Goal: Check status: Check status

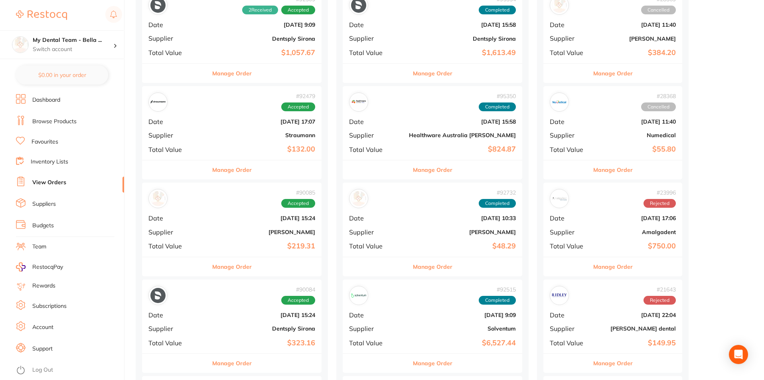
scroll to position [439, 0]
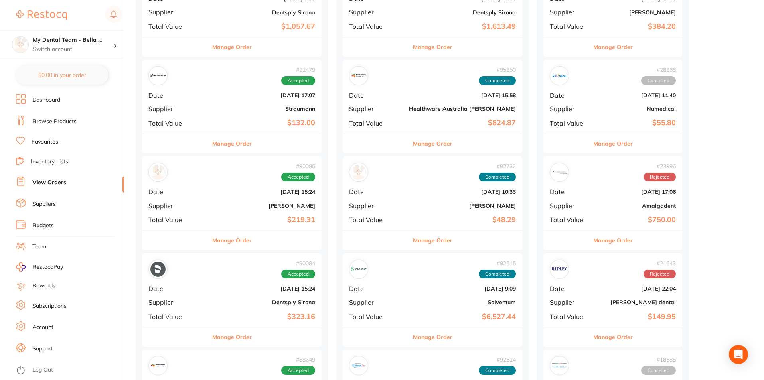
click at [413, 238] on button "Manage Order" at bounding box center [433, 240] width 40 height 19
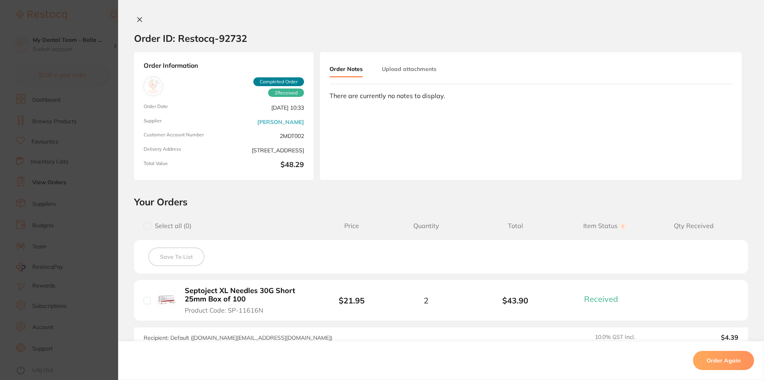
scroll to position [104, 0]
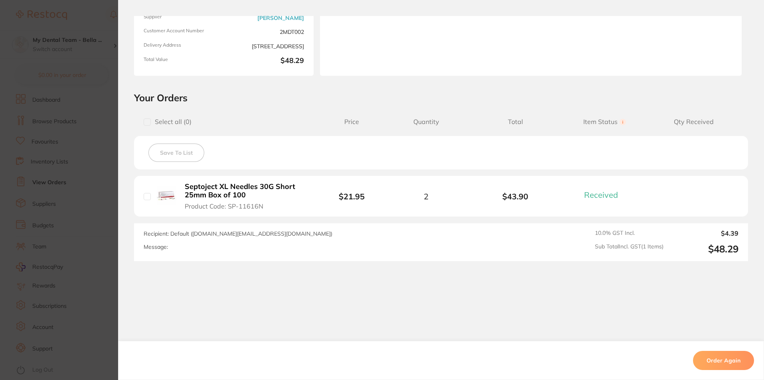
click at [107, 158] on section "Order ID: Restocq- 92732 Order Information 1 Received Completed Order Order Dat…" at bounding box center [382, 190] width 764 height 380
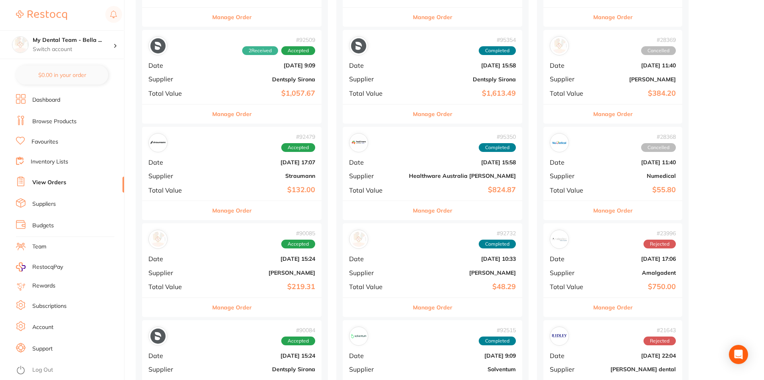
scroll to position [439, 0]
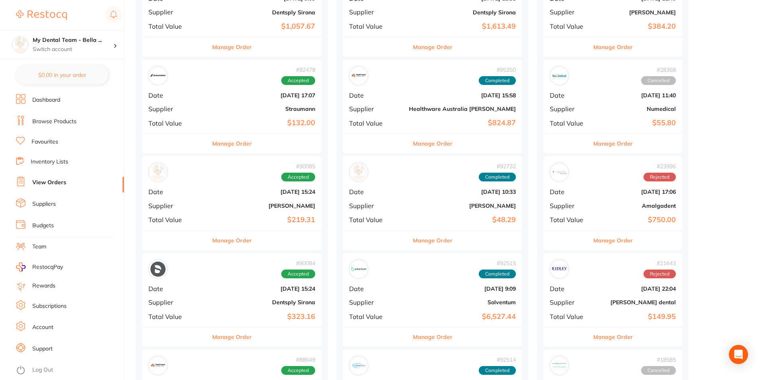
click at [413, 144] on button "Manage Order" at bounding box center [433, 143] width 40 height 19
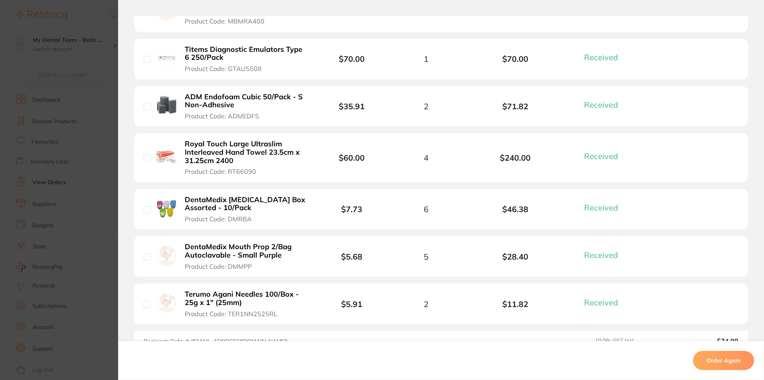
scroll to position [205, 0]
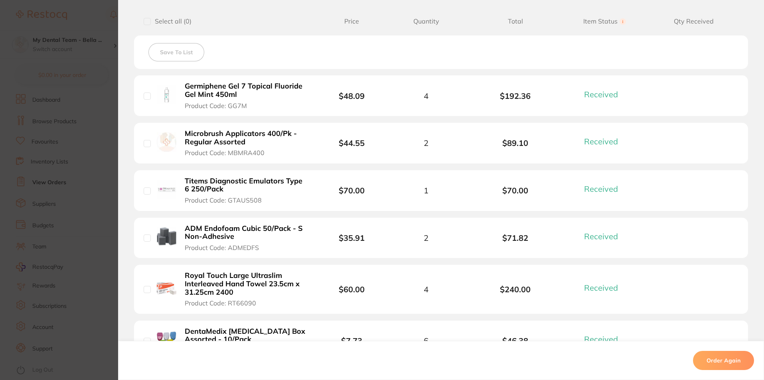
click at [92, 5] on section "Order ID: Restocq- 95350 Order Information 8 Received Completed Order Order Dat…" at bounding box center [382, 190] width 764 height 380
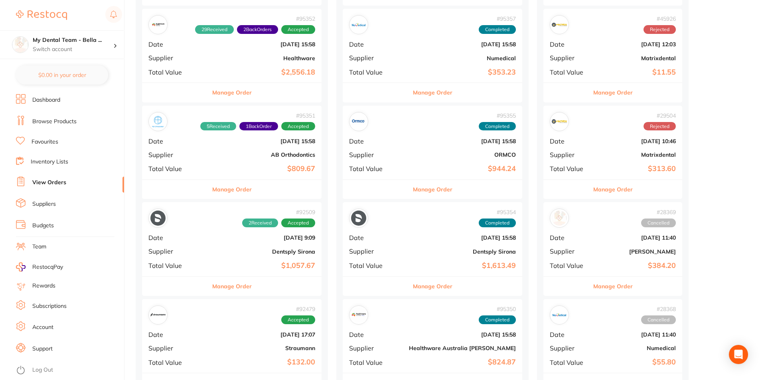
scroll to position [80, 0]
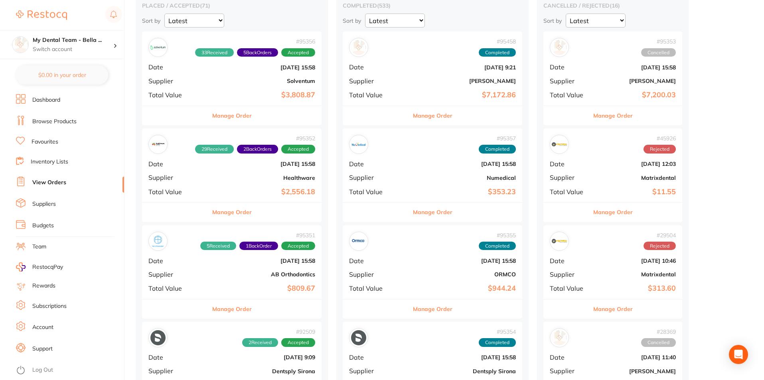
click at [214, 215] on button "Manage Order" at bounding box center [232, 212] width 40 height 19
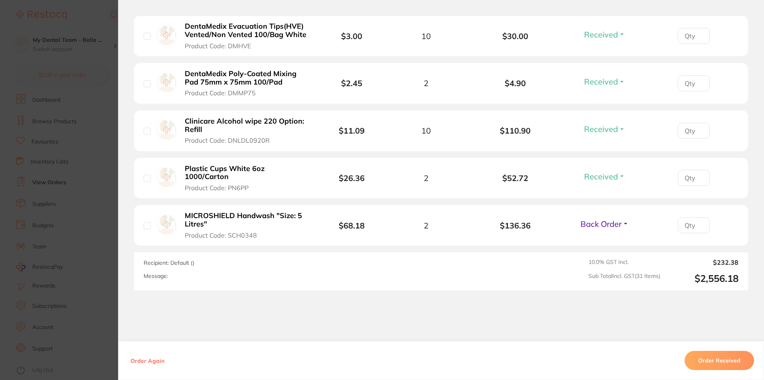
scroll to position [1537, 0]
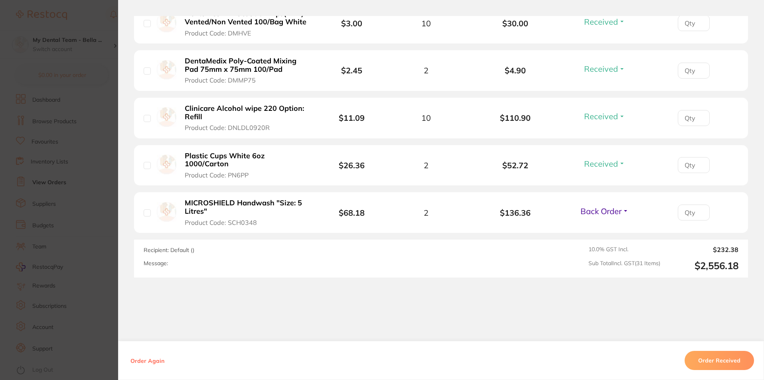
click at [708, 363] on button "Order Received" at bounding box center [719, 360] width 69 height 19
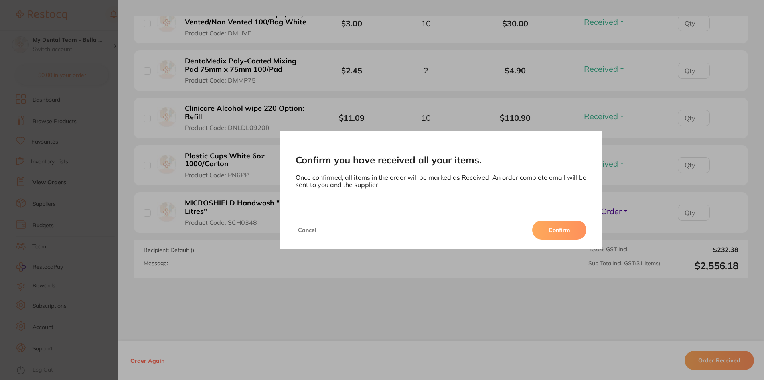
click at [550, 223] on button "Confirm" at bounding box center [559, 230] width 54 height 19
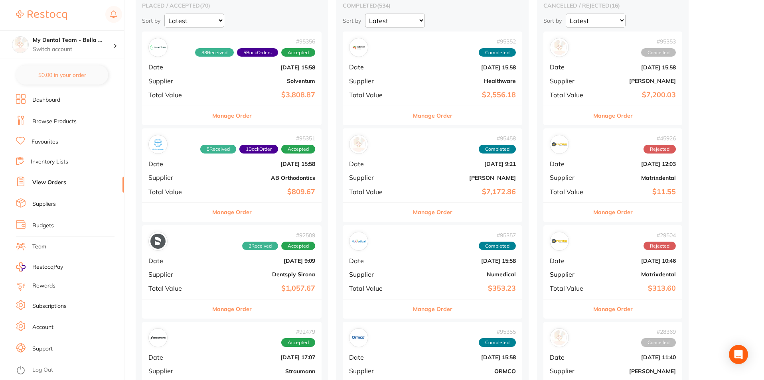
click at [212, 215] on button "Manage Order" at bounding box center [232, 212] width 40 height 19
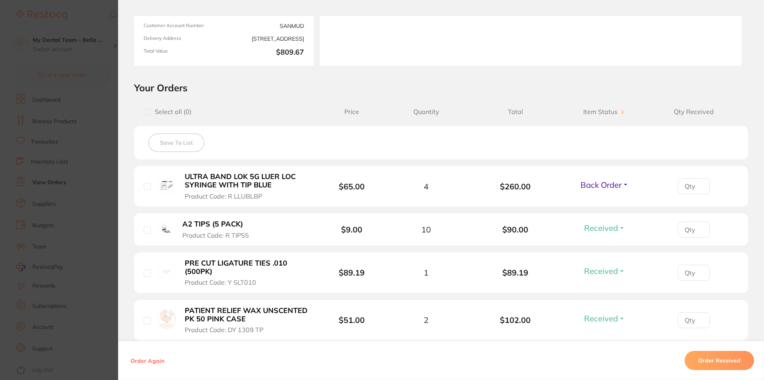
scroll to position [160, 0]
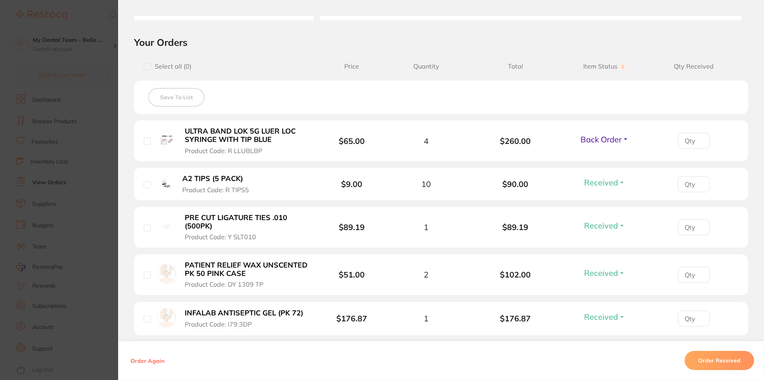
click at [76, 157] on section "Order ID: Restocq- 95351 Order Information 5 Received 1 Back Order Accepted Ord…" at bounding box center [382, 190] width 764 height 380
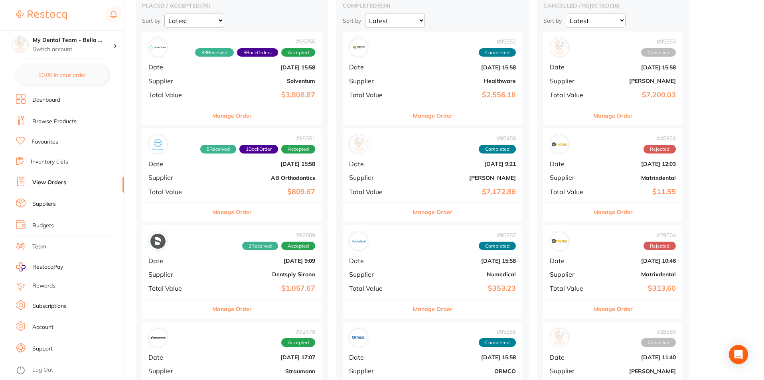
click at [217, 119] on button "Manage Order" at bounding box center [232, 115] width 40 height 19
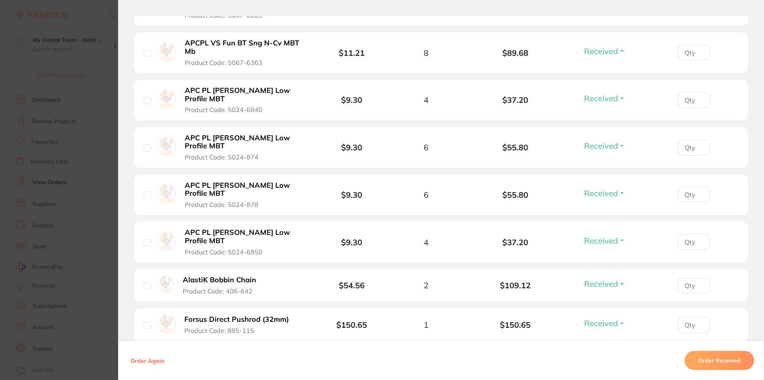
scroll to position [160, 0]
click at [84, 168] on section "Order ID: Restocq- 95356 Order Information 33 Received 5 Back Orders Accepted O…" at bounding box center [382, 190] width 764 height 380
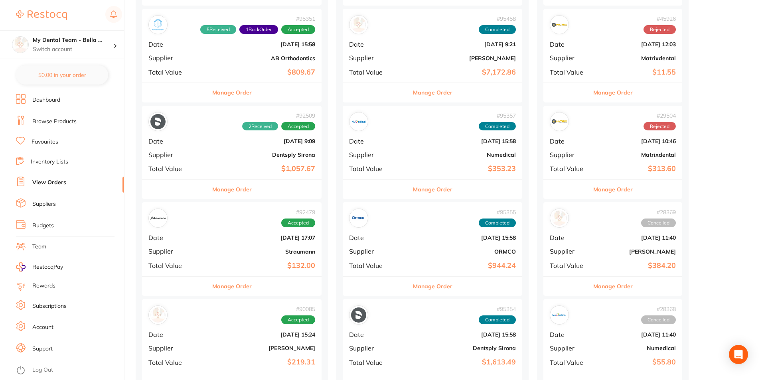
scroll to position [80, 0]
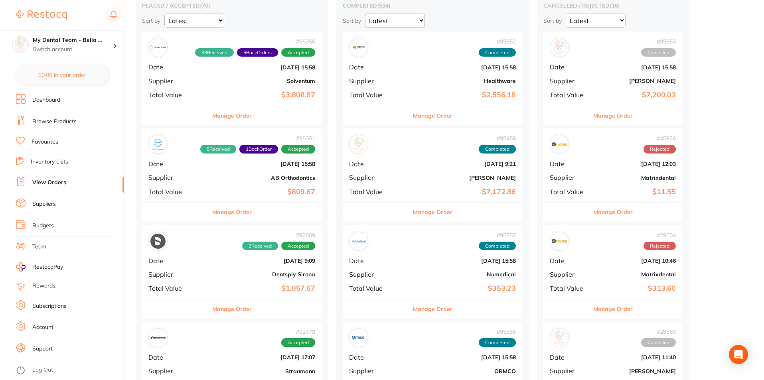
click at [218, 123] on button "Manage Order" at bounding box center [232, 115] width 40 height 19
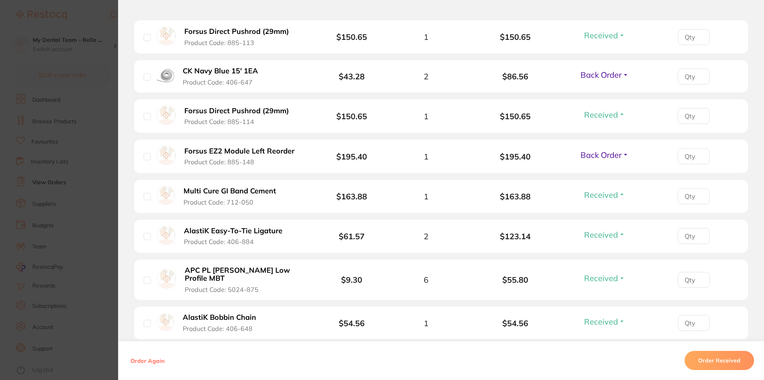
scroll to position [798, 0]
click at [95, 206] on section "Order ID: Restocq- 95356 Order Information 33 Received 5 Back Orders Accepted O…" at bounding box center [382, 190] width 764 height 380
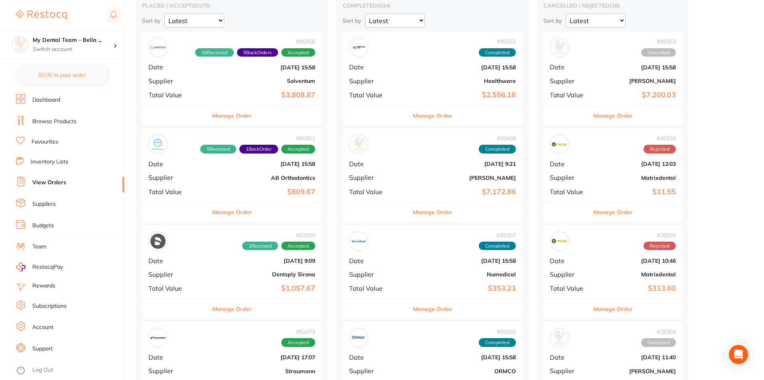
click at [241, 219] on div "Manage Order" at bounding box center [232, 212] width 180 height 20
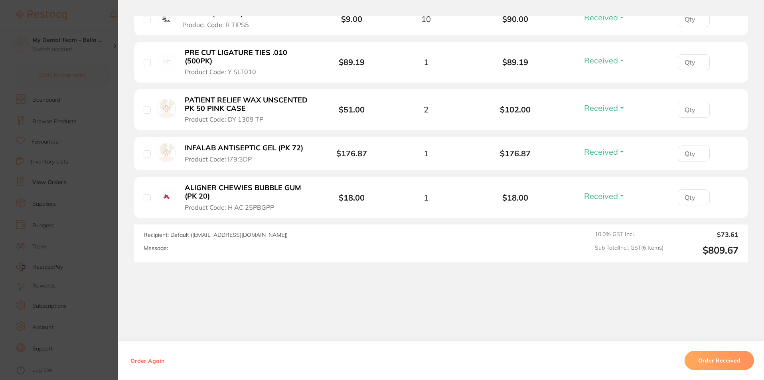
scroll to position [326, 0]
click at [100, 214] on section "Order ID: Restocq- 95351 Order Information 5 Received 1 Back Order Accepted Ord…" at bounding box center [382, 190] width 764 height 380
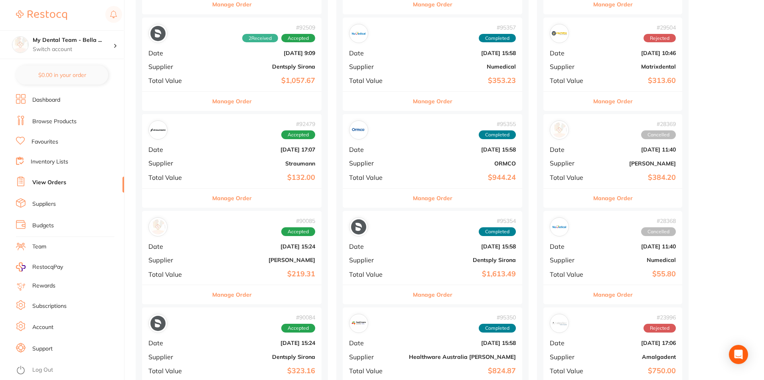
scroll to position [239, 0]
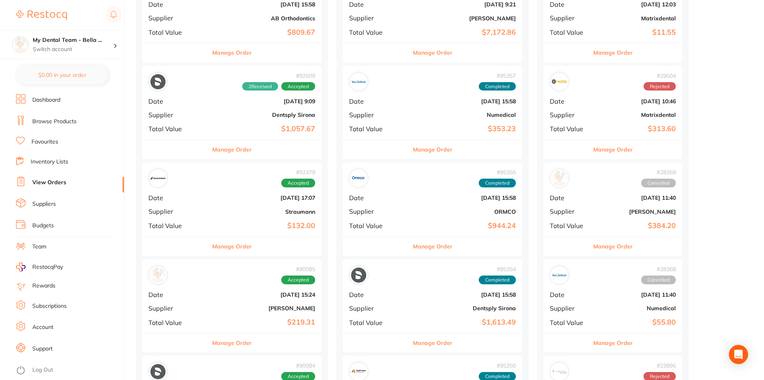
click at [230, 150] on button "Manage Order" at bounding box center [232, 149] width 40 height 19
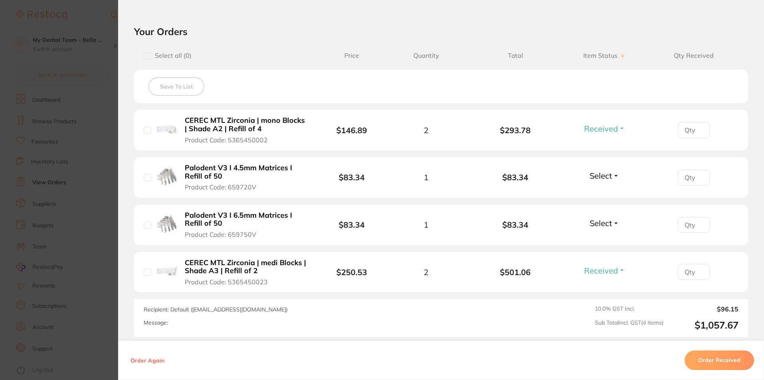
scroll to position [239, 0]
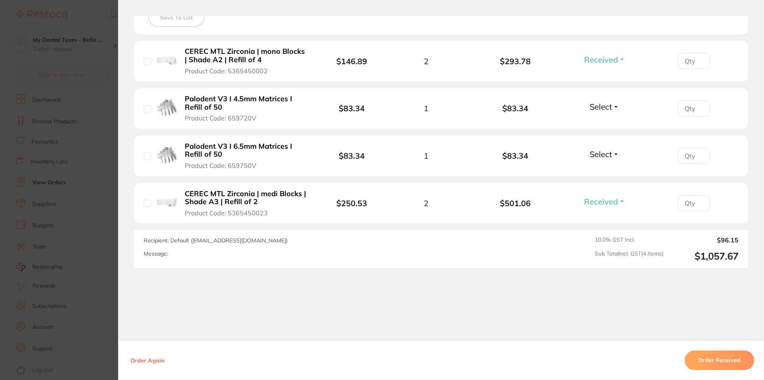
click at [105, 242] on section "Order ID: Restocq- 92509 Order Information 2 Received Accepted Order Order Date…" at bounding box center [382, 190] width 764 height 380
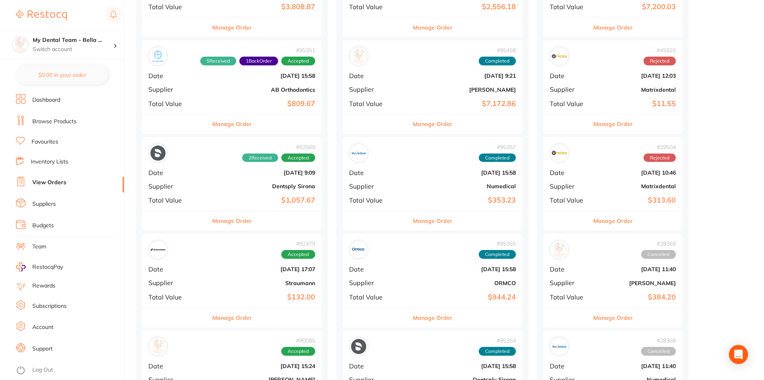
scroll to position [120, 0]
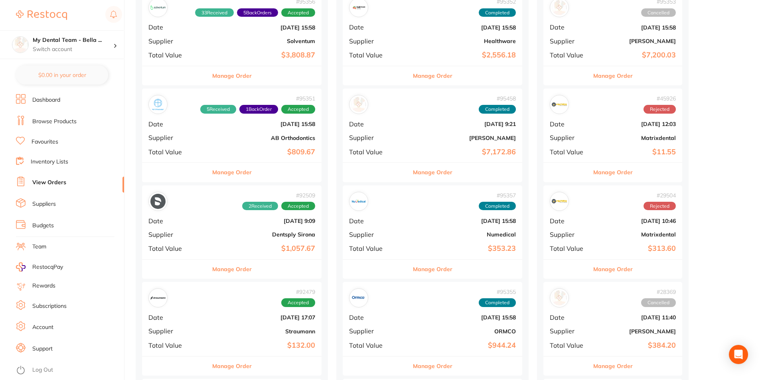
click at [233, 179] on button "Manage Order" at bounding box center [232, 172] width 40 height 19
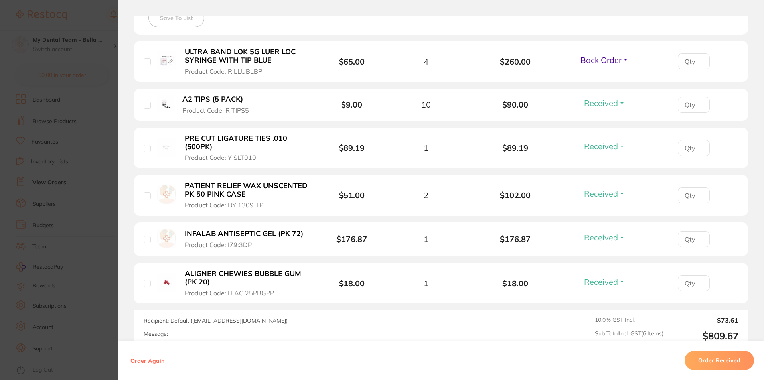
scroll to position [239, 0]
click at [75, 202] on section "Order ID: Restocq- 95351 Order Information 5 Received 1 Back Order Accepted Ord…" at bounding box center [382, 190] width 764 height 380
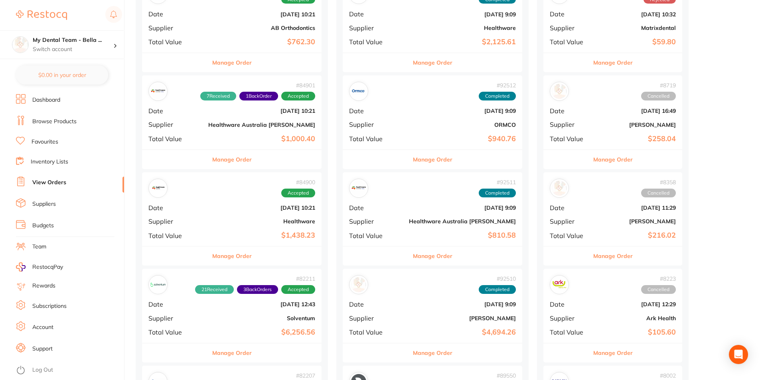
scroll to position [958, 0]
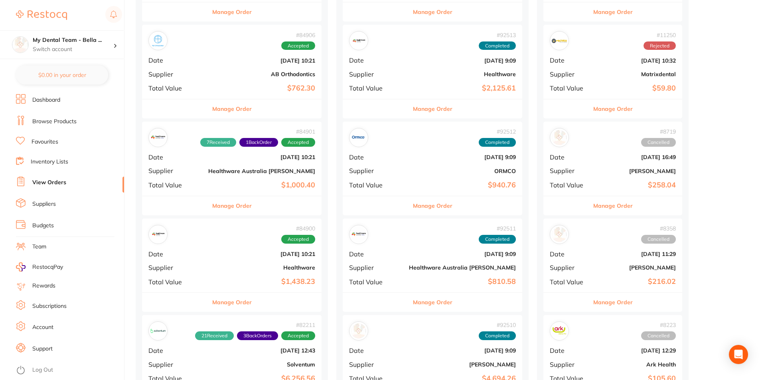
click at [233, 212] on button "Manage Order" at bounding box center [232, 205] width 40 height 19
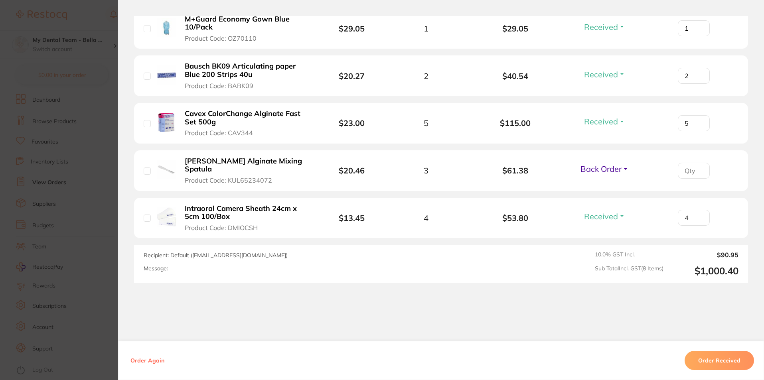
scroll to position [429, 0]
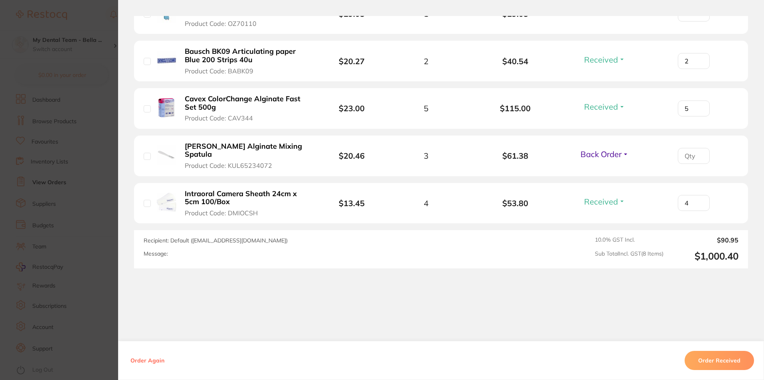
click at [73, 196] on section "Order ID: Restocq- 84901 Order Information 7 Received 1 Back Order Accepted Ord…" at bounding box center [382, 190] width 764 height 380
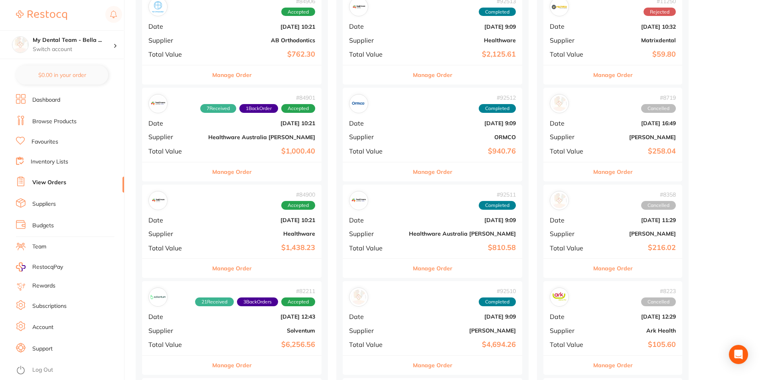
scroll to position [1038, 0]
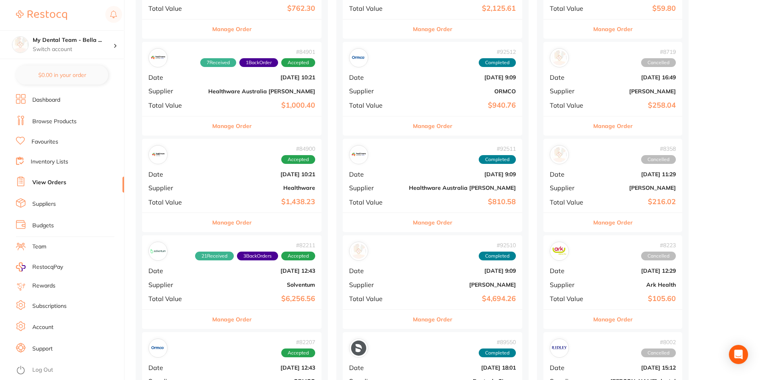
click at [212, 325] on button "Manage Order" at bounding box center [232, 319] width 40 height 19
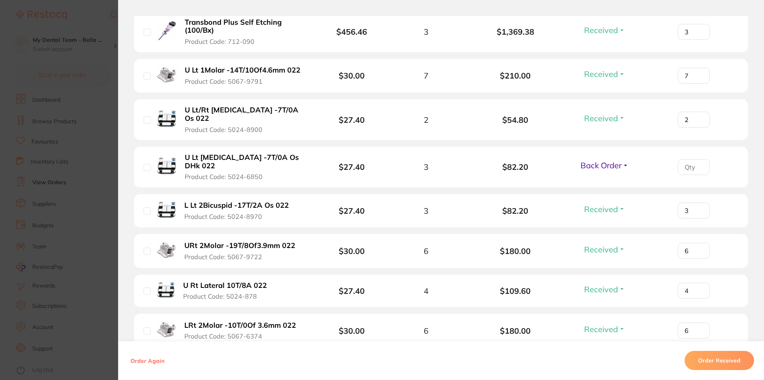
scroll to position [838, 0]
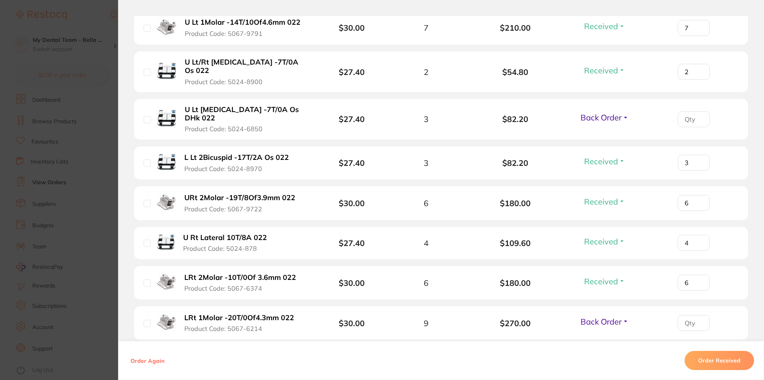
click at [59, 228] on section "Order ID: Restocq- 82211 Order Information 21 Received 3 Back Orders Accepted O…" at bounding box center [382, 190] width 764 height 380
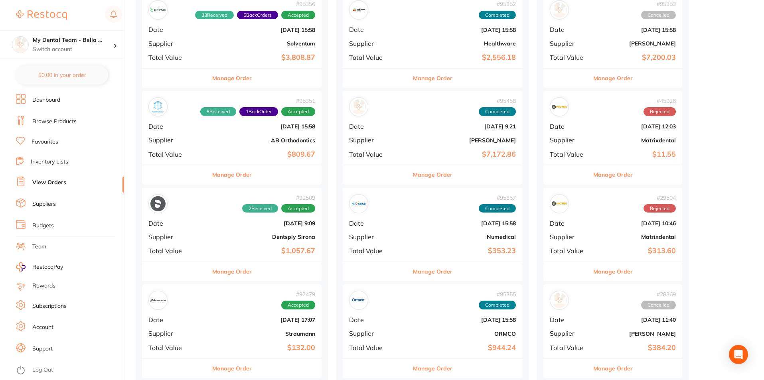
scroll to position [120, 0]
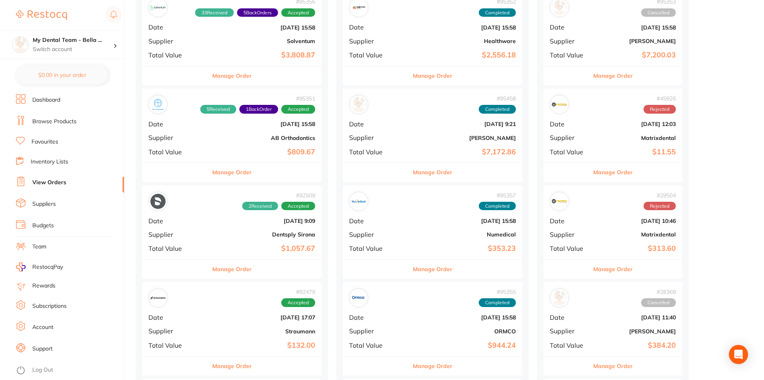
click at [413, 175] on button "Manage Order" at bounding box center [433, 172] width 40 height 19
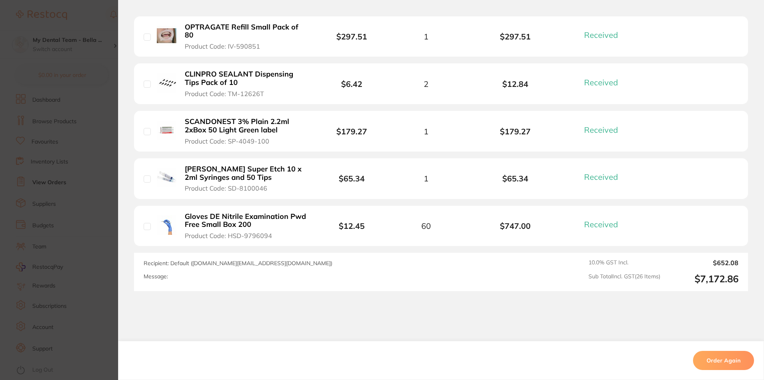
scroll to position [1282, 0]
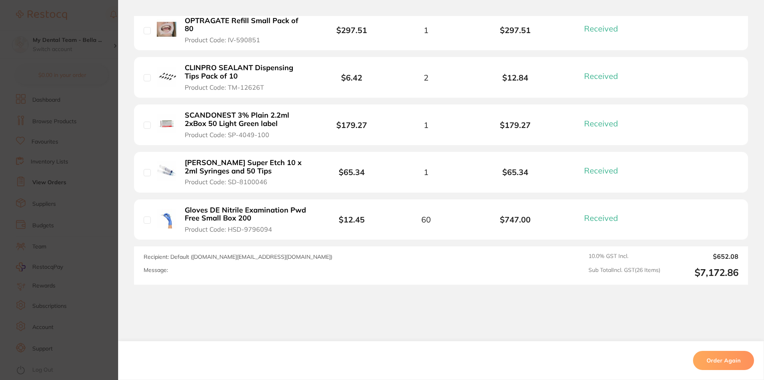
drag, startPoint x: 89, startPoint y: 177, endPoint x: 107, endPoint y: 175, distance: 17.2
click at [90, 177] on section "Order ID: Restocq- 95458 Order Information 26 Received Completed Order Order Da…" at bounding box center [382, 190] width 764 height 380
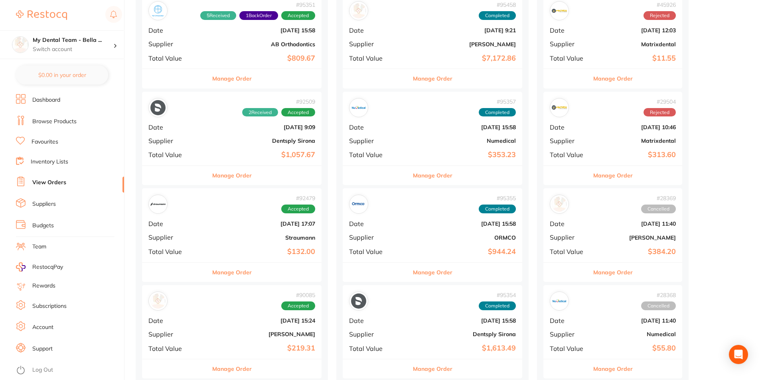
scroll to position [200, 0]
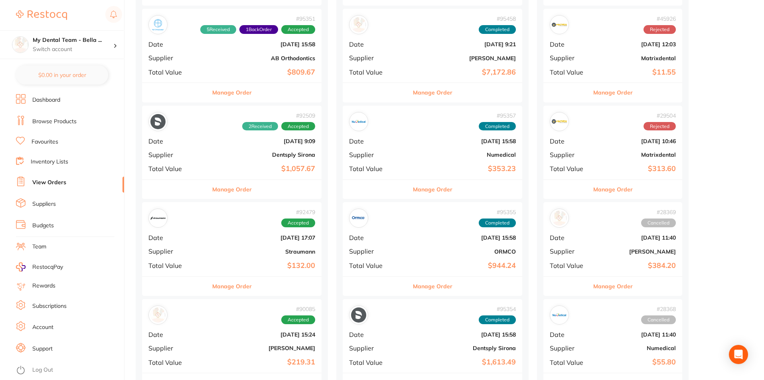
click at [413, 92] on button "Manage Order" at bounding box center [433, 92] width 40 height 19
